Goal: Task Accomplishment & Management: Manage account settings

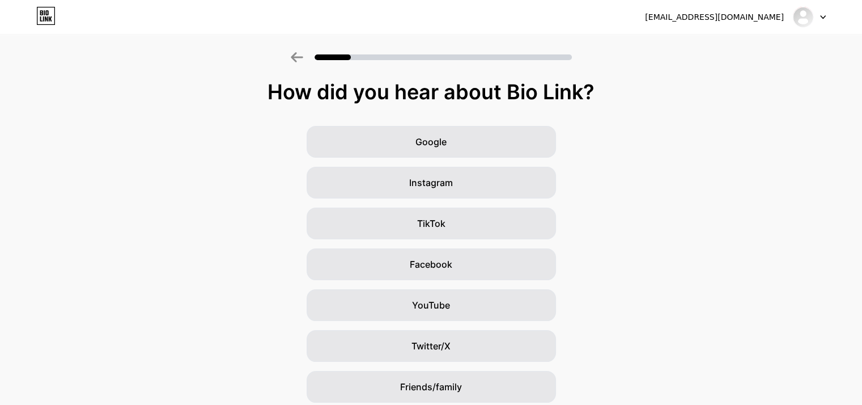
click at [737, 18] on div "[EMAIL_ADDRESS][DOMAIN_NAME]" at bounding box center [714, 17] width 139 height 12
click at [815, 15] on div at bounding box center [809, 17] width 33 height 20
click at [299, 54] on icon at bounding box center [297, 57] width 12 height 10
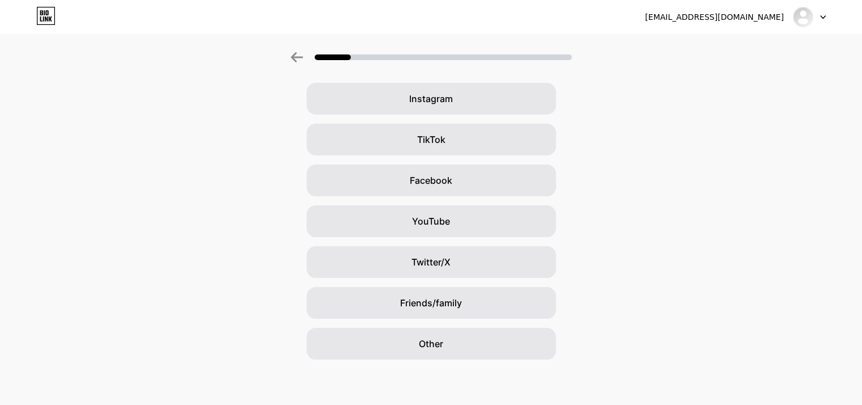
click at [464, 327] on div "Google Instagram TikTok Facebook YouTube Twitter/X Friends/family Other" at bounding box center [431, 200] width 862 height 317
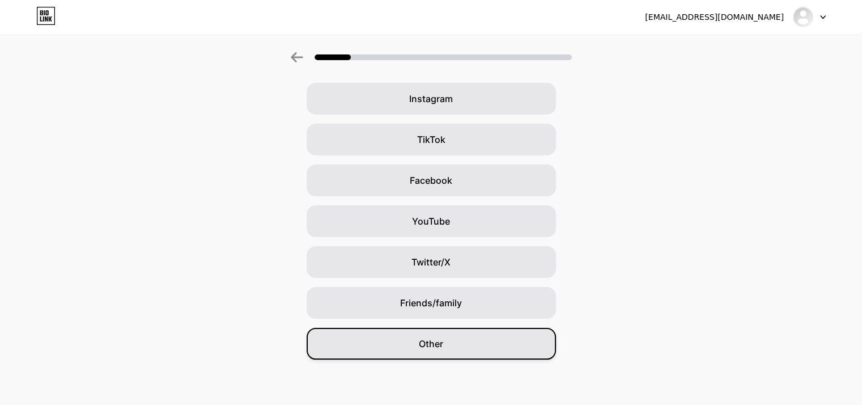
click at [478, 338] on div "Other" at bounding box center [431, 344] width 249 height 32
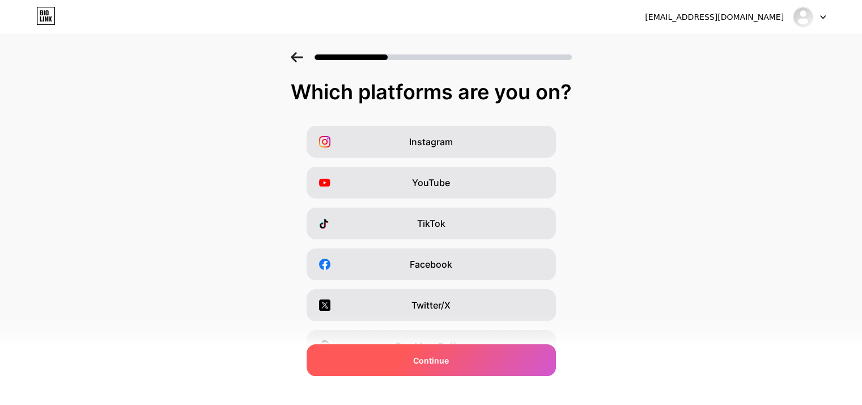
click at [497, 355] on div "Continue" at bounding box center [431, 360] width 249 height 32
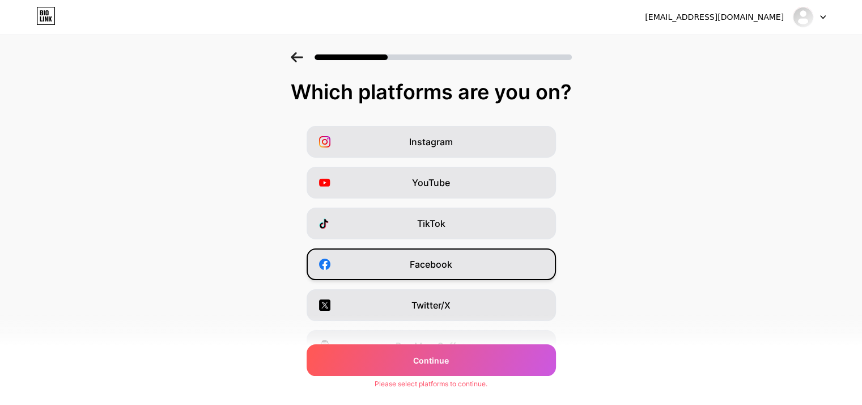
scroll to position [141, 0]
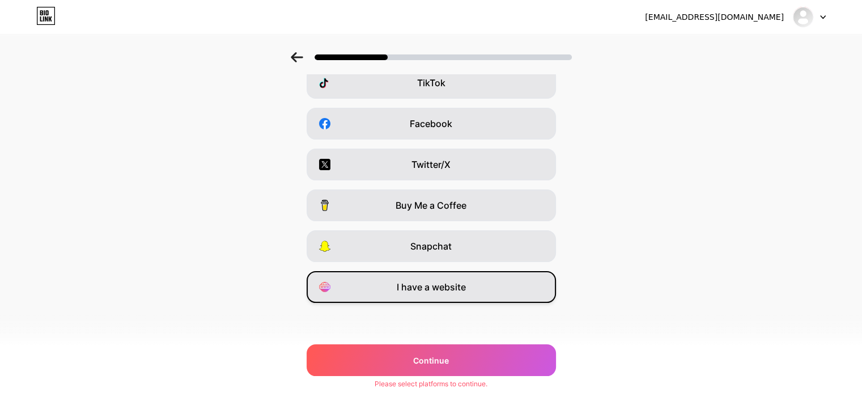
click at [454, 292] on span "I have a website" at bounding box center [431, 287] width 69 height 14
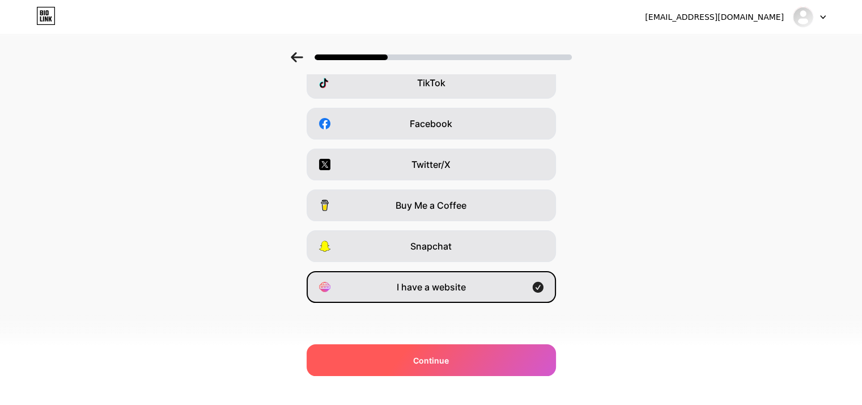
click at [393, 359] on div "Continue" at bounding box center [431, 360] width 249 height 32
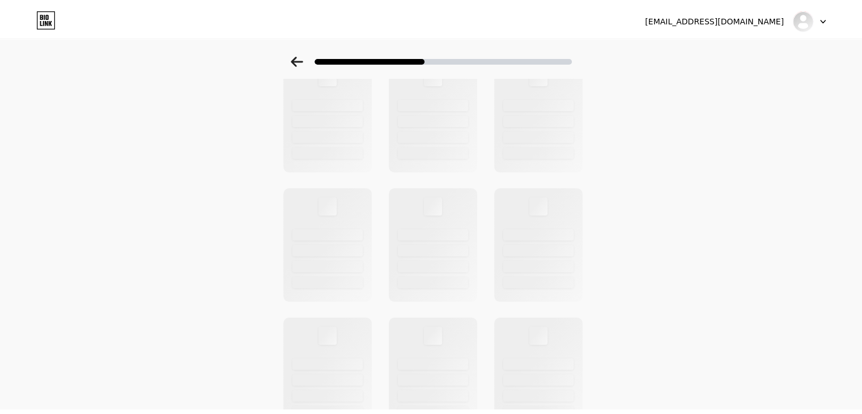
scroll to position [0, 0]
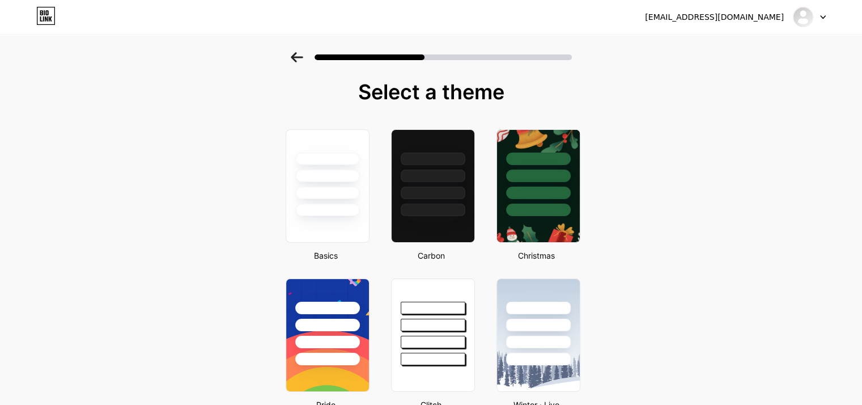
click at [763, 17] on div "[EMAIL_ADDRESS][DOMAIN_NAME]" at bounding box center [714, 17] width 139 height 12
click at [809, 16] on img at bounding box center [803, 17] width 18 height 18
click at [753, 55] on li "Logout" at bounding box center [755, 46] width 141 height 31
